Goal: Transaction & Acquisition: Purchase product/service

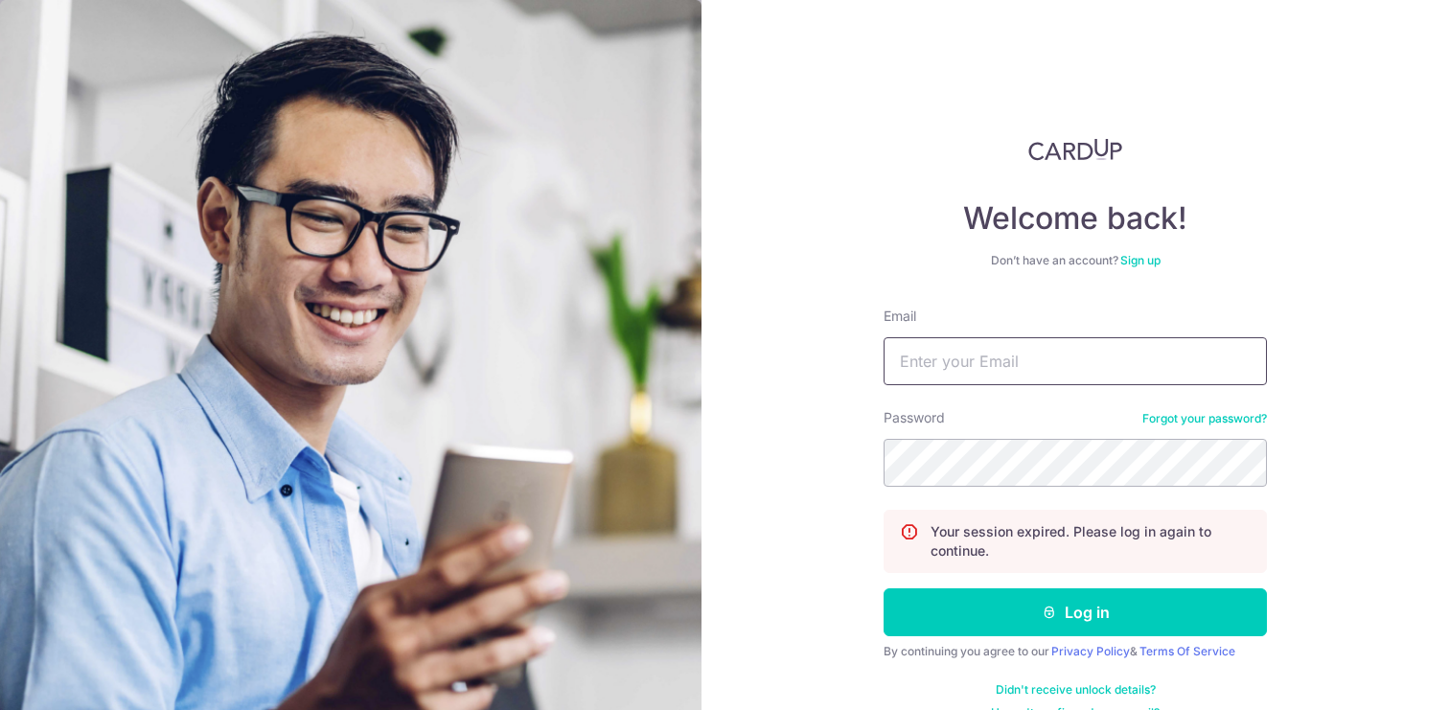
type input "[EMAIL_ADDRESS][DOMAIN_NAME]"
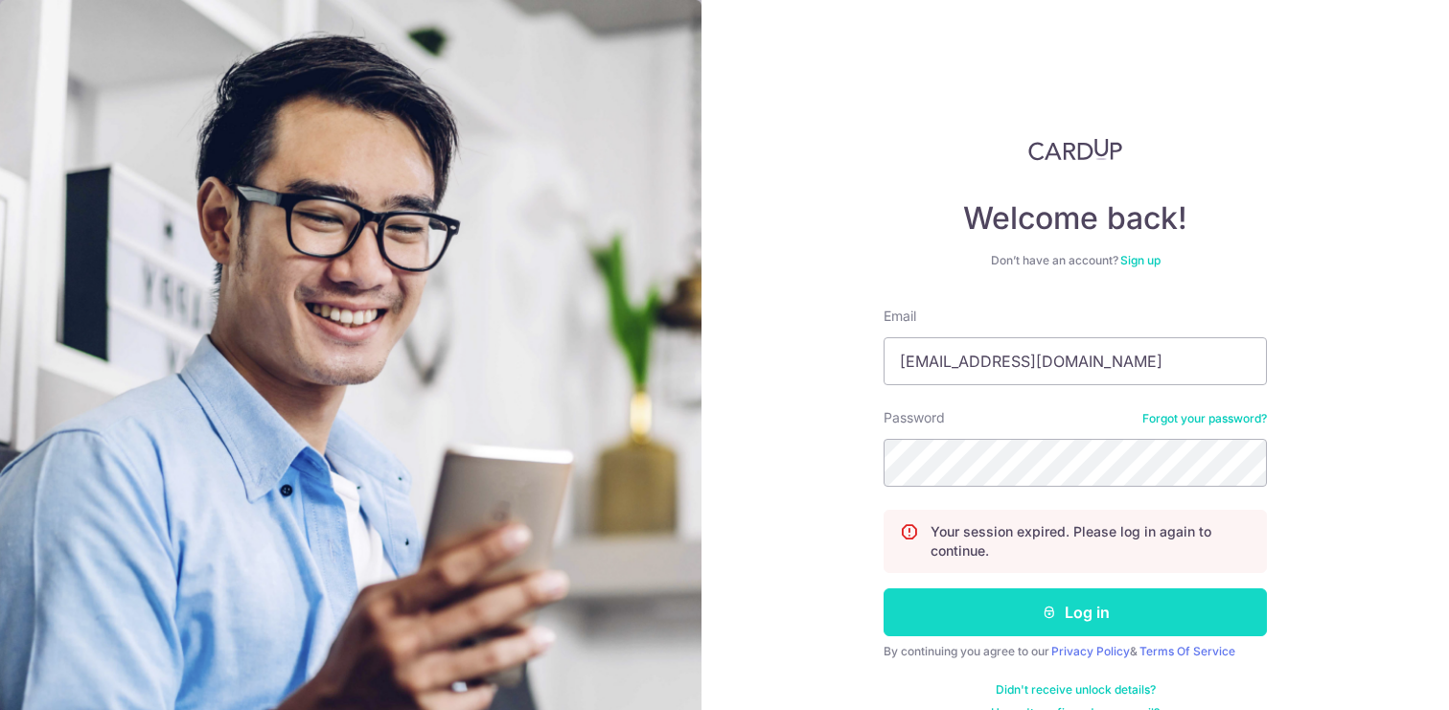
click at [1042, 617] on icon "submit" at bounding box center [1049, 612] width 15 height 15
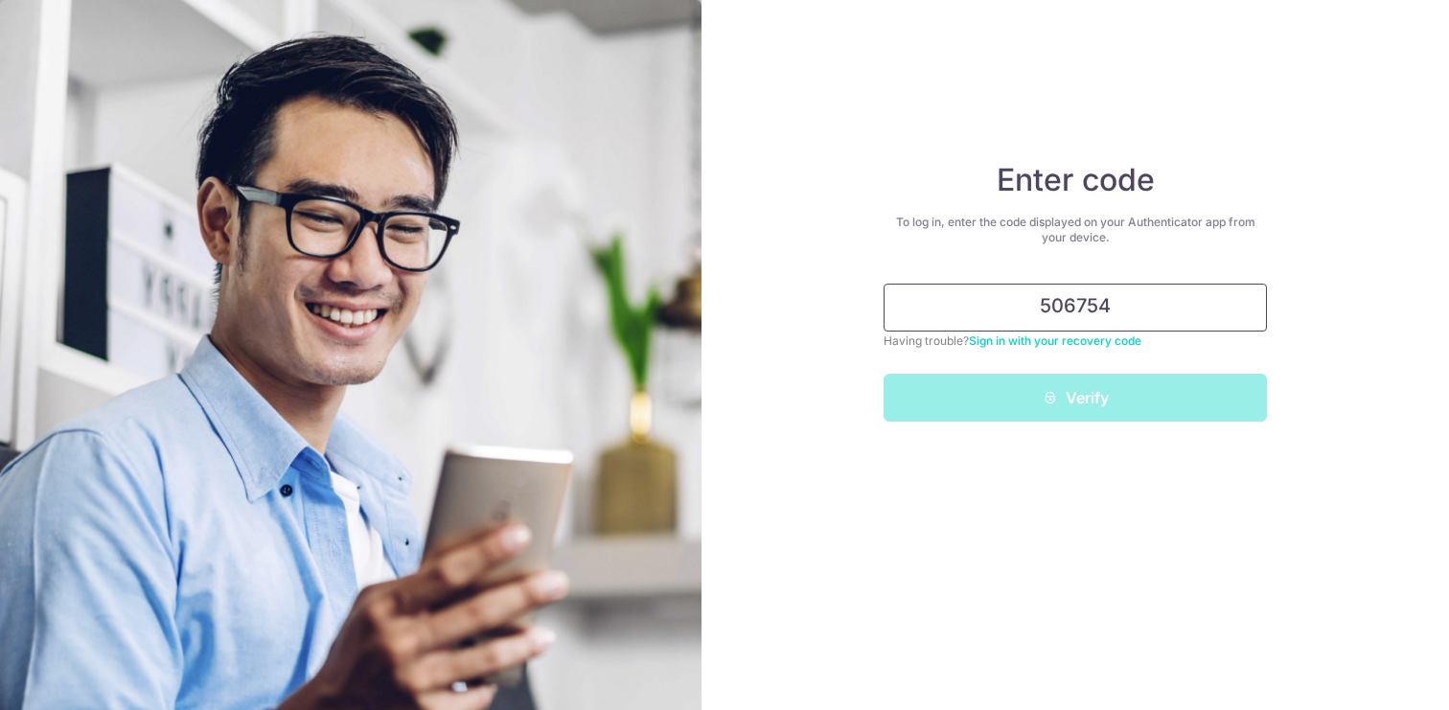
type input "506754"
click at [884, 374] on button "Verify" at bounding box center [1075, 398] width 383 height 48
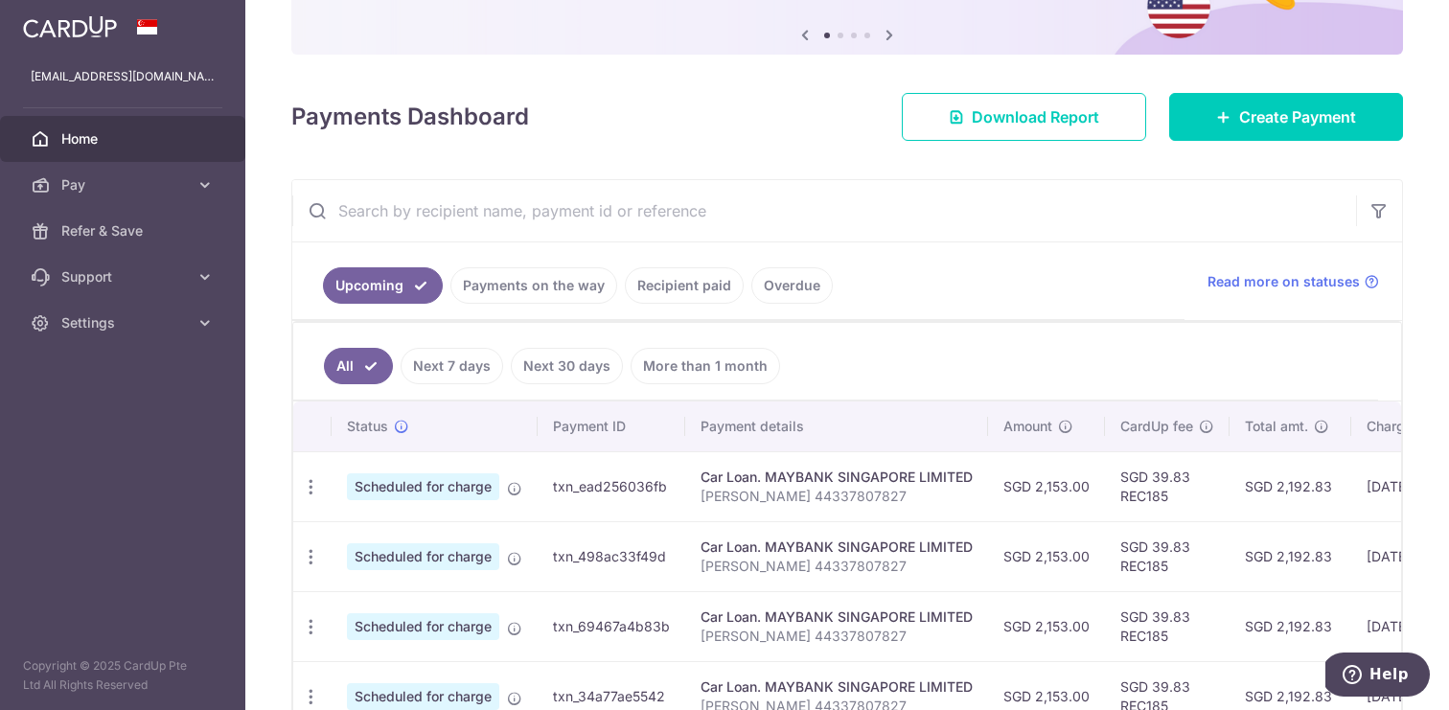
scroll to position [196, 0]
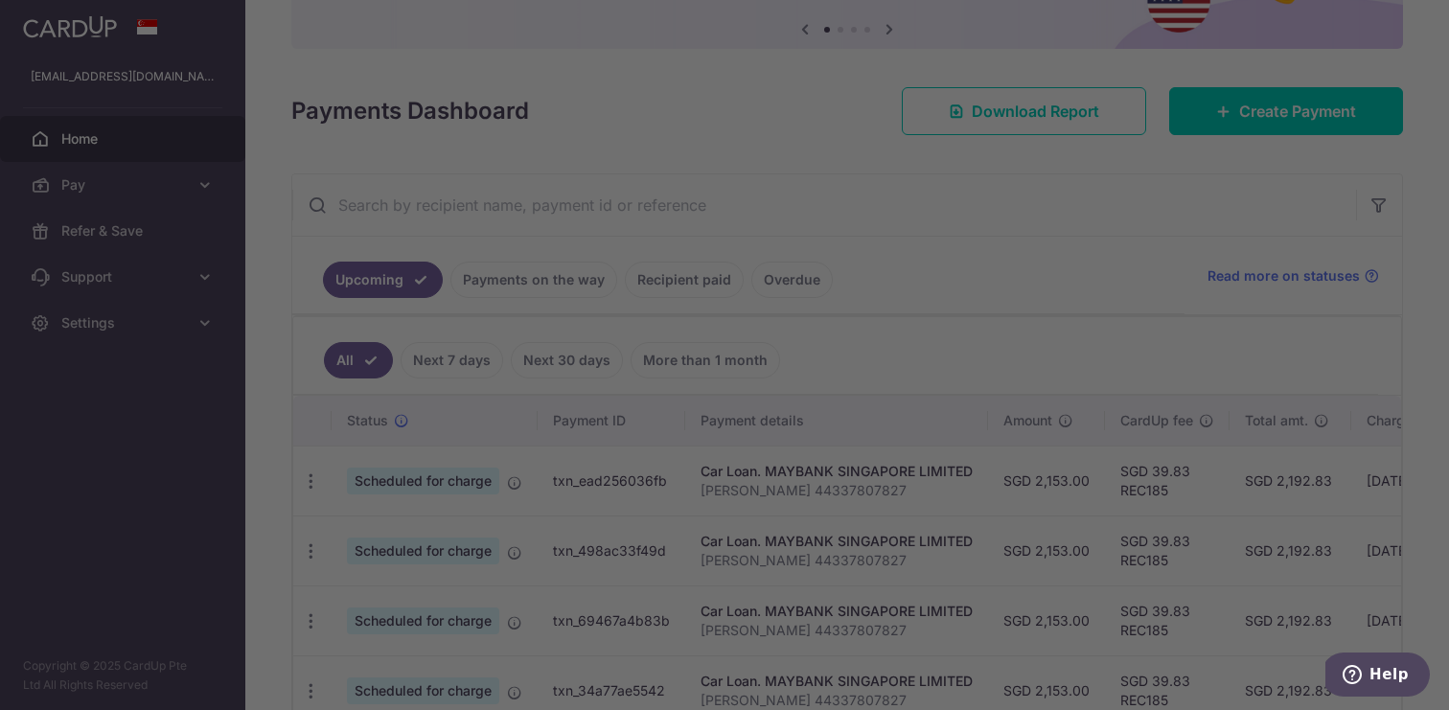
click at [311, 350] on div at bounding box center [731, 358] width 1463 height 717
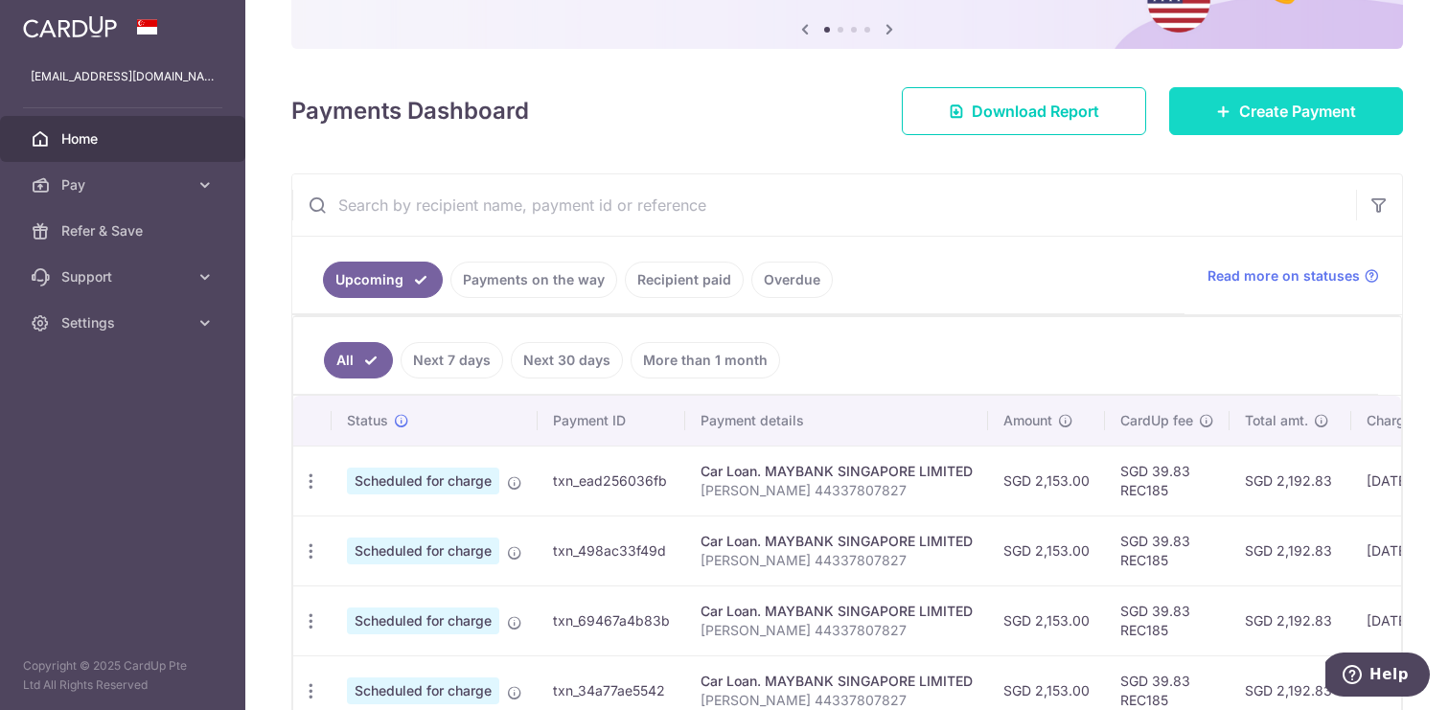
click at [1316, 123] on link "Create Payment" at bounding box center [1286, 111] width 234 height 48
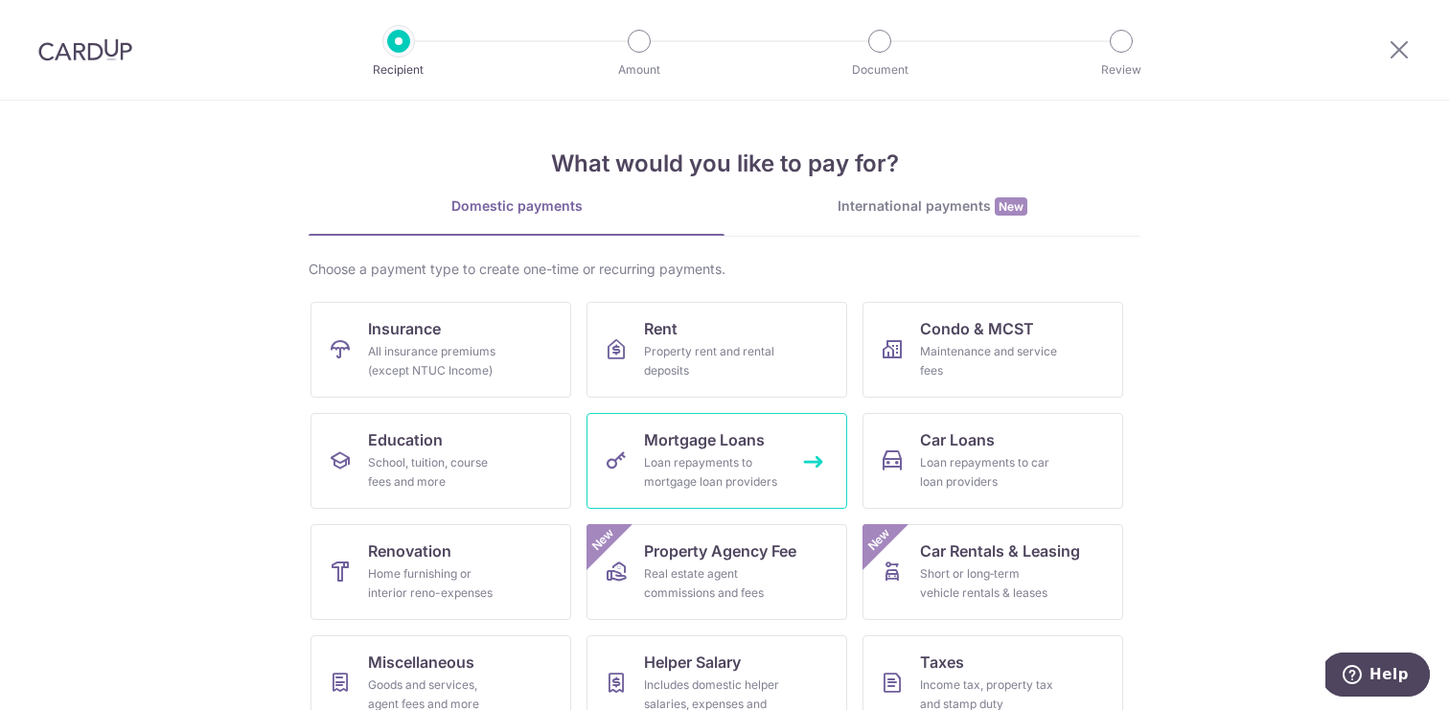
scroll to position [76, 0]
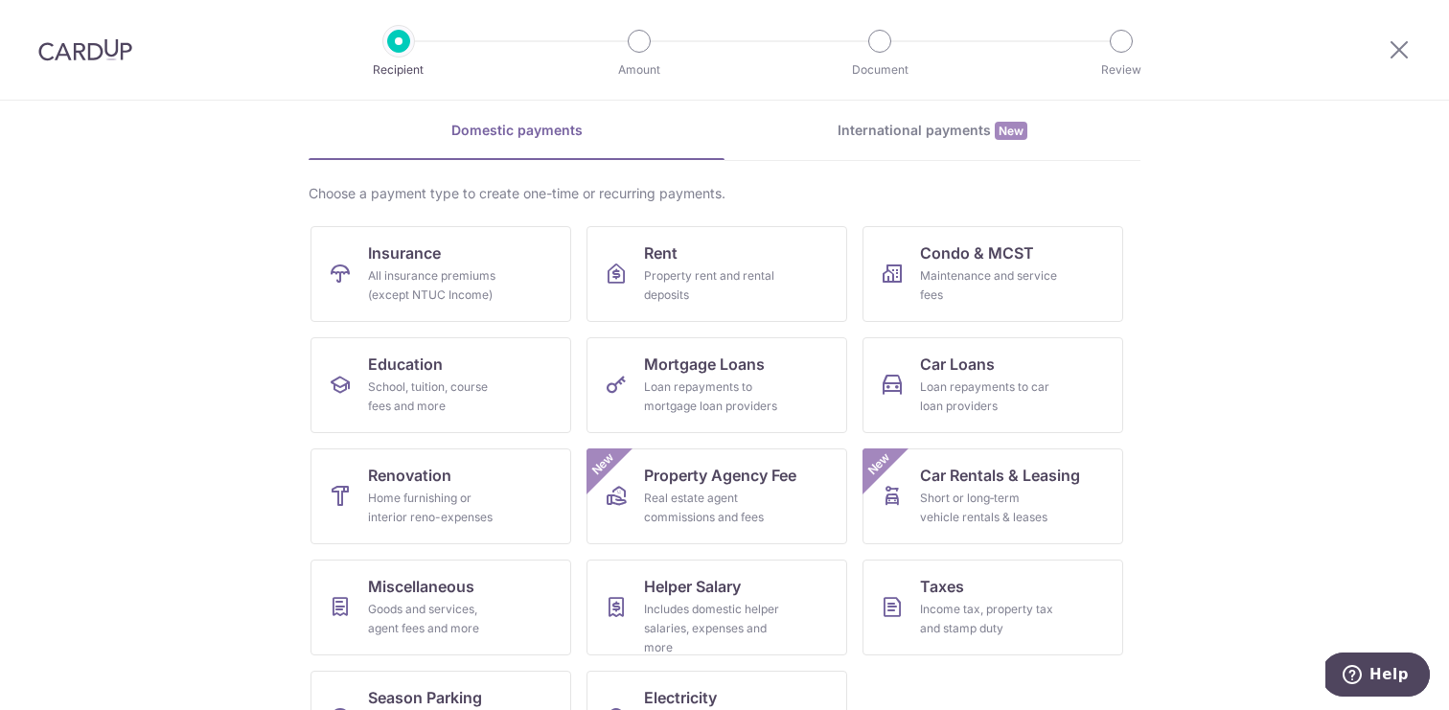
click at [930, 152] on link "International payments New" at bounding box center [932, 140] width 416 height 39
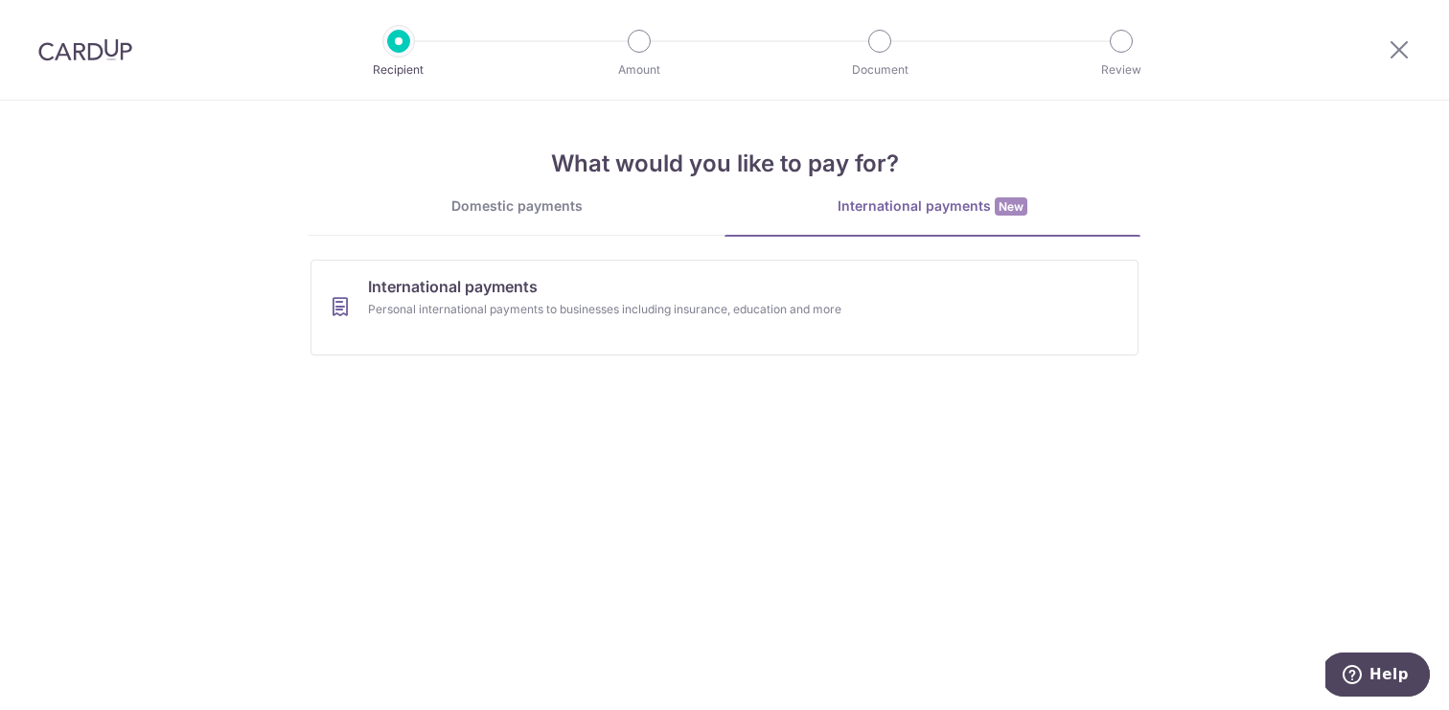
scroll to position [0, 0]
drag, startPoint x: 625, startPoint y: 191, endPoint x: 644, endPoint y: 382, distance: 192.6
click at [644, 382] on section "What would you like to pay for? Domestic payments International payments New Ch…" at bounding box center [724, 405] width 1449 height 609
click at [625, 356] on ul "International payments Personal international payments to businesses including …" at bounding box center [724, 315] width 828 height 111
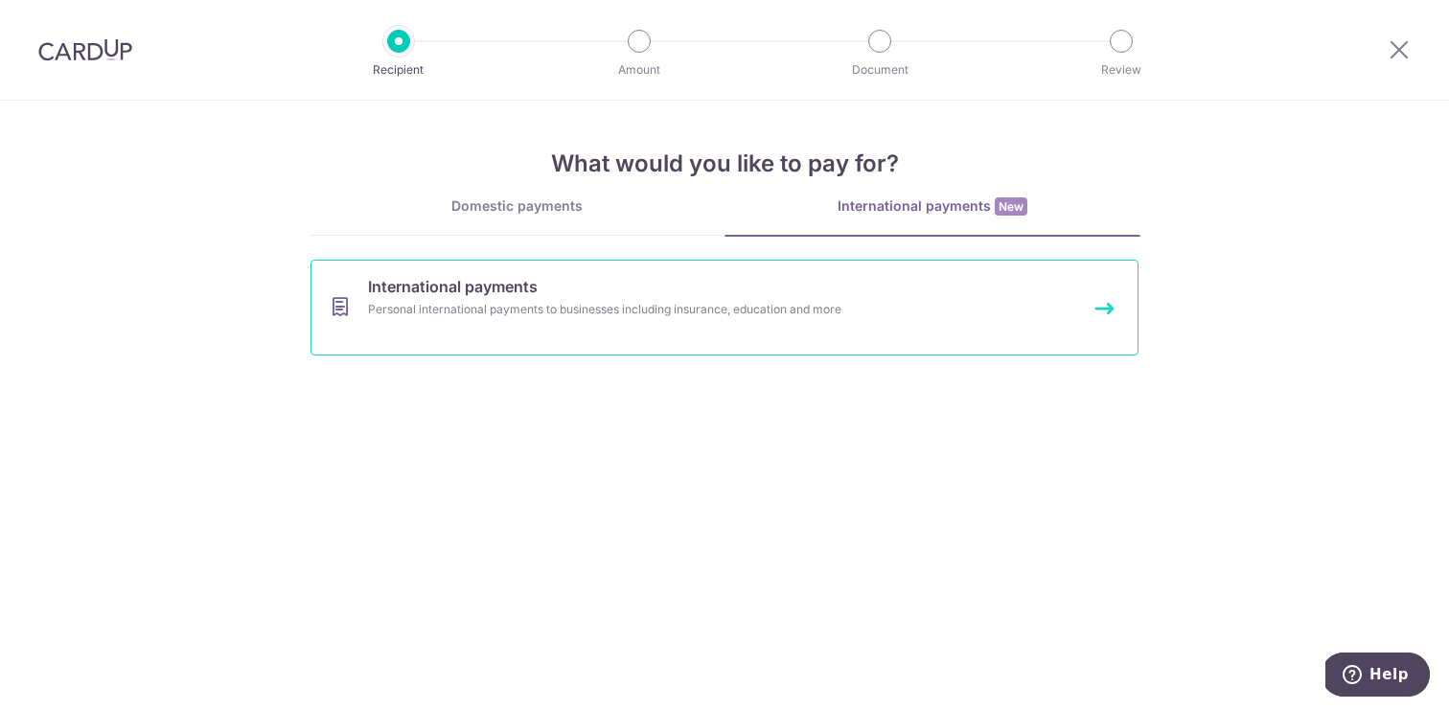
click at [566, 308] on div "Personal international payments to businesses including insurance, education an…" at bounding box center [699, 309] width 662 height 19
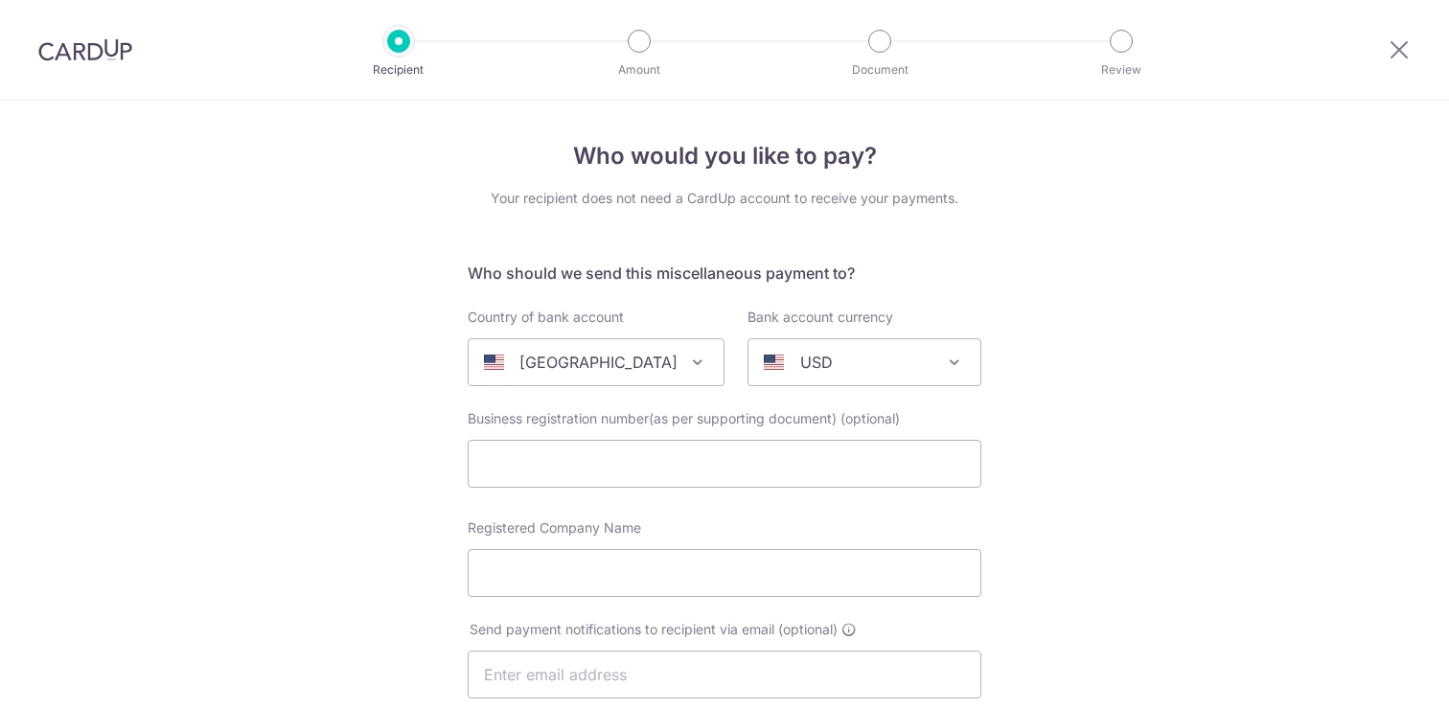
select select
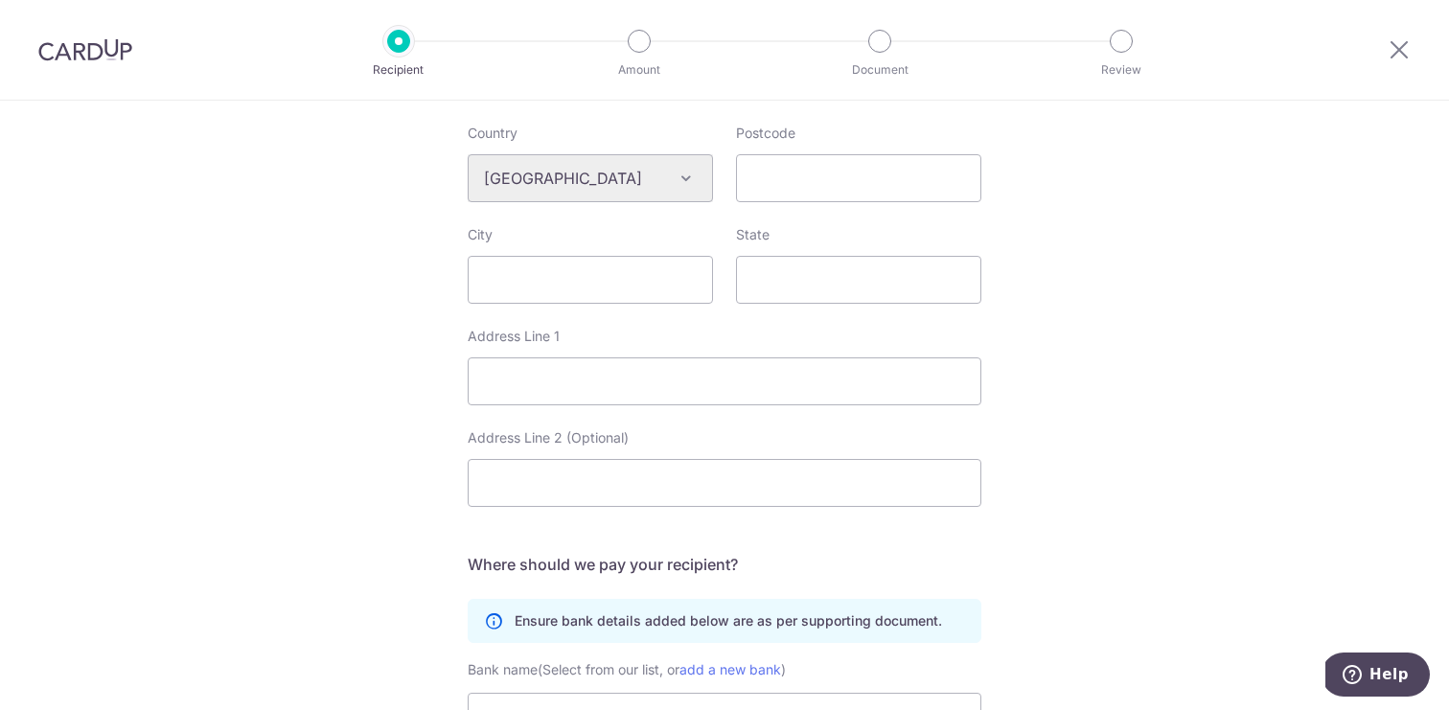
scroll to position [999, 0]
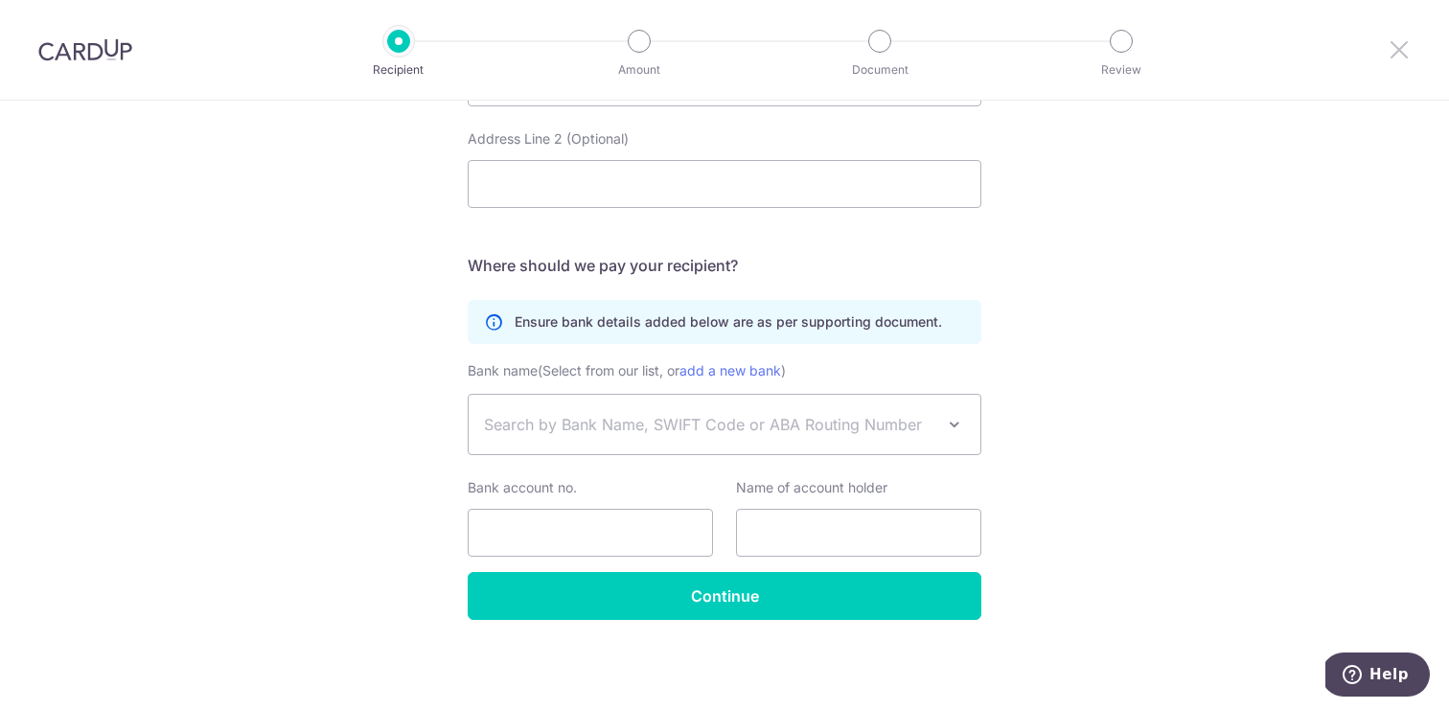
click at [1395, 49] on icon at bounding box center [1399, 49] width 23 height 24
